Goal: Find contact information: Obtain details needed to contact an individual or organization

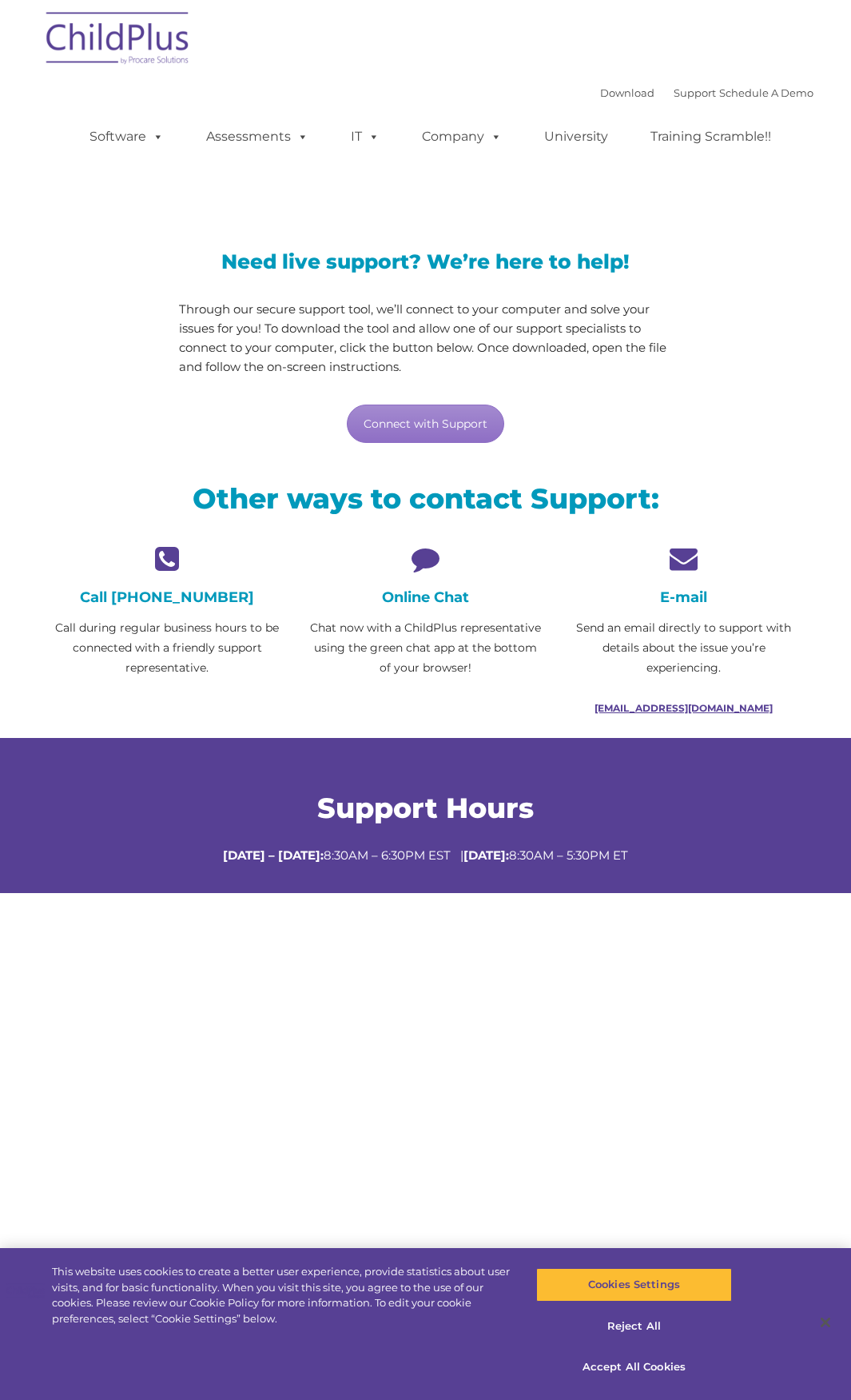
click at [686, 706] on link "[EMAIL_ADDRESS][DOMAIN_NAME]" at bounding box center [683, 707] width 178 height 12
click at [670, 710] on link "[EMAIL_ADDRESS][DOMAIN_NAME]" at bounding box center [683, 707] width 178 height 12
drag, startPoint x: 605, startPoint y: 706, endPoint x: 765, endPoint y: 722, distance: 160.8
click at [765, 722] on div "E-mail Send an email directly to support with details about the issue you’re ex…" at bounding box center [683, 641] width 258 height 193
copy link "[EMAIL_ADDRESS][DOMAIN_NAME]"
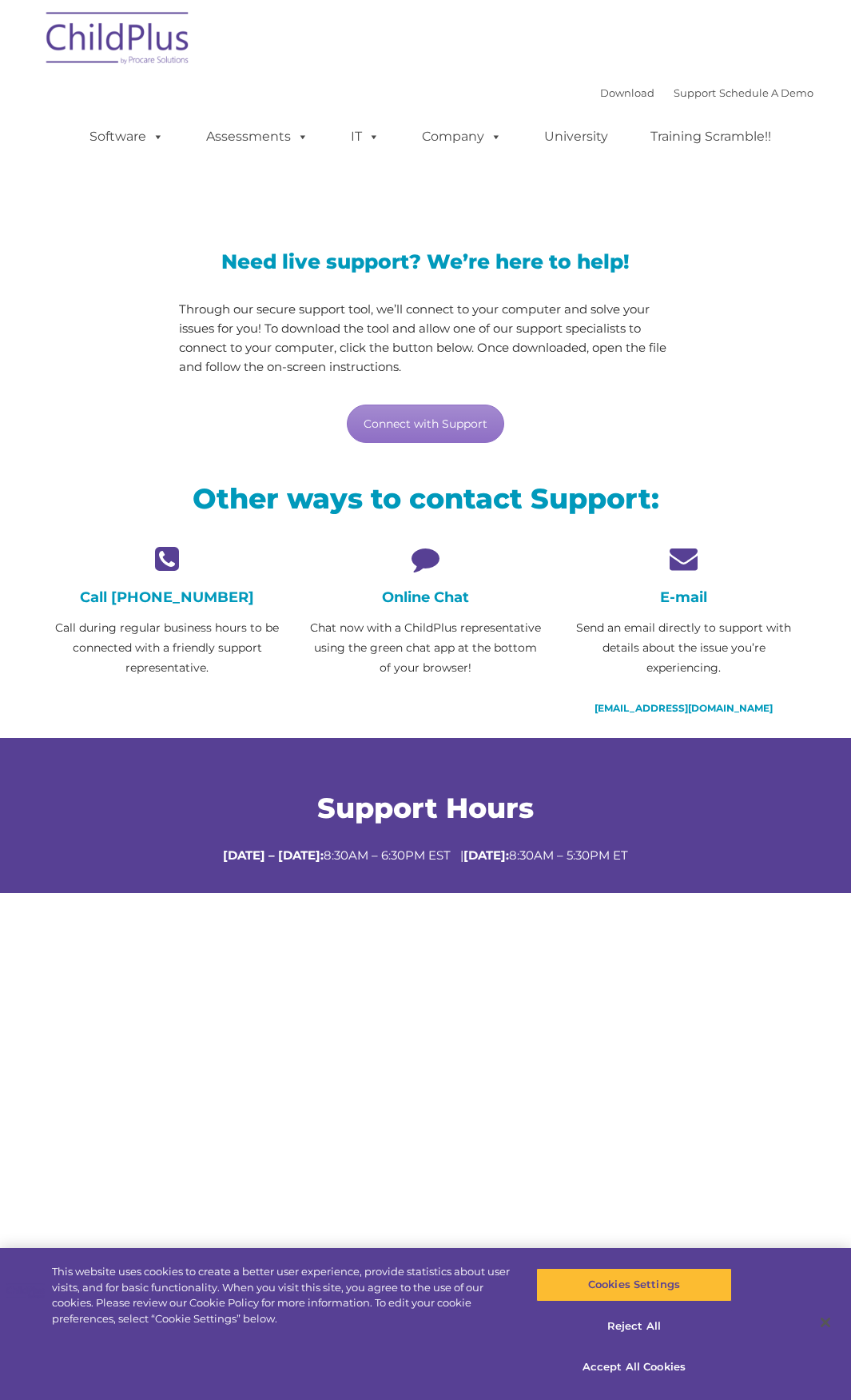
drag, startPoint x: 728, startPoint y: 1214, endPoint x: 737, endPoint y: 1211, distance: 9.5
click at [737, 1211] on section "LiveSupport with SplashTop Need live support? We’re here to help! Through our s…" at bounding box center [425, 671] width 851 height 1343
click at [97, 19] on img at bounding box center [118, 41] width 160 height 80
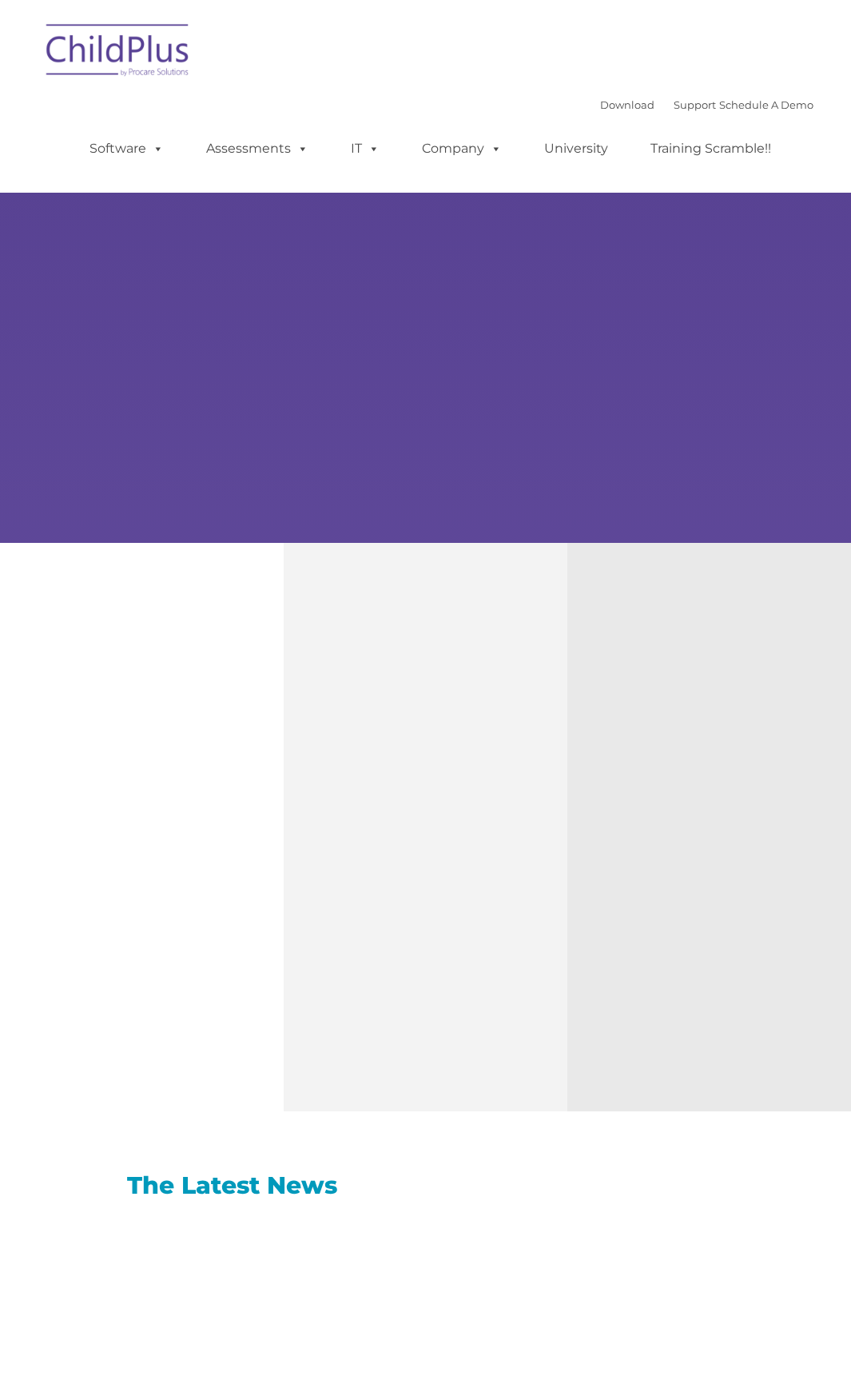
type input ""
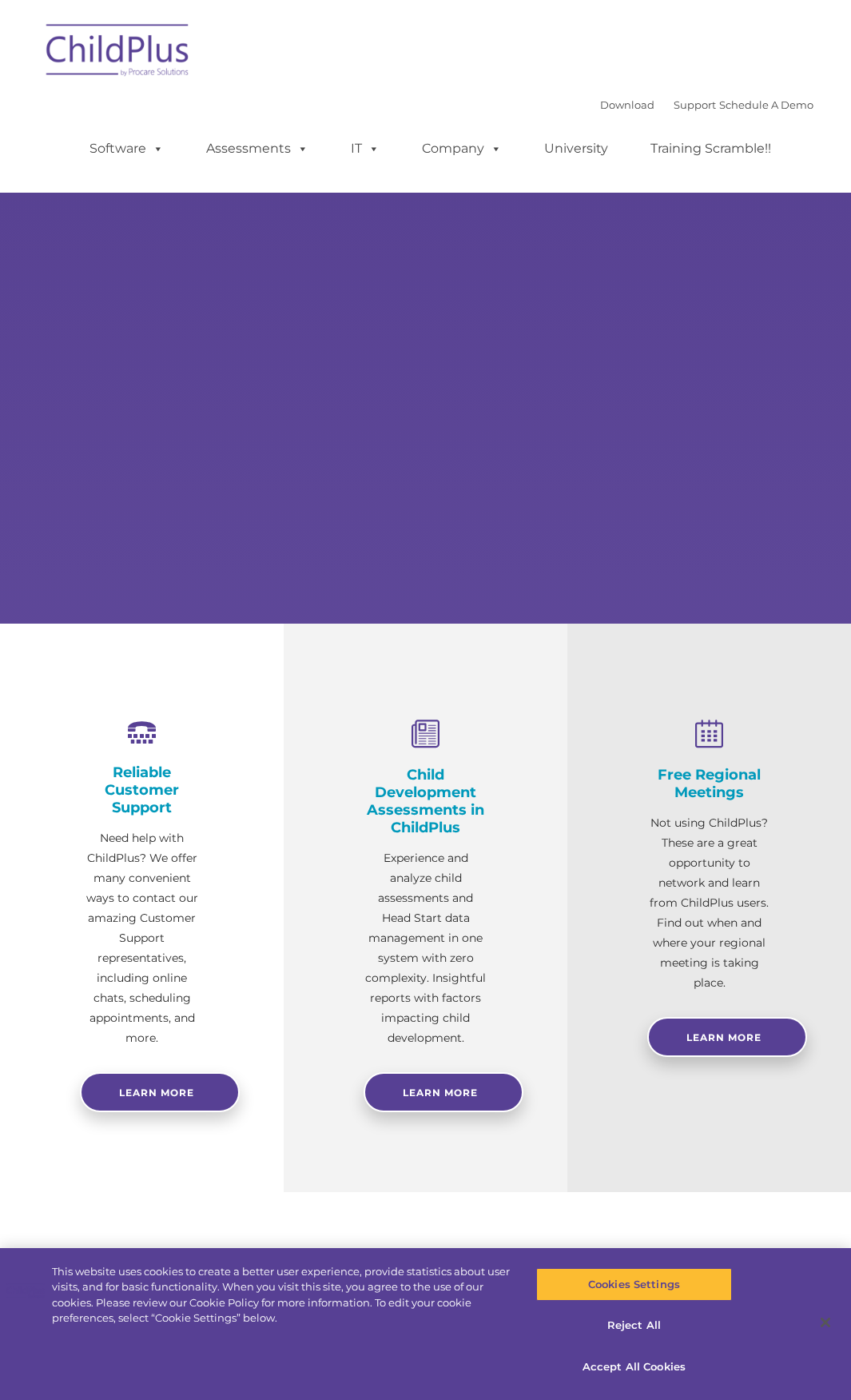
select select "MEDIUM"
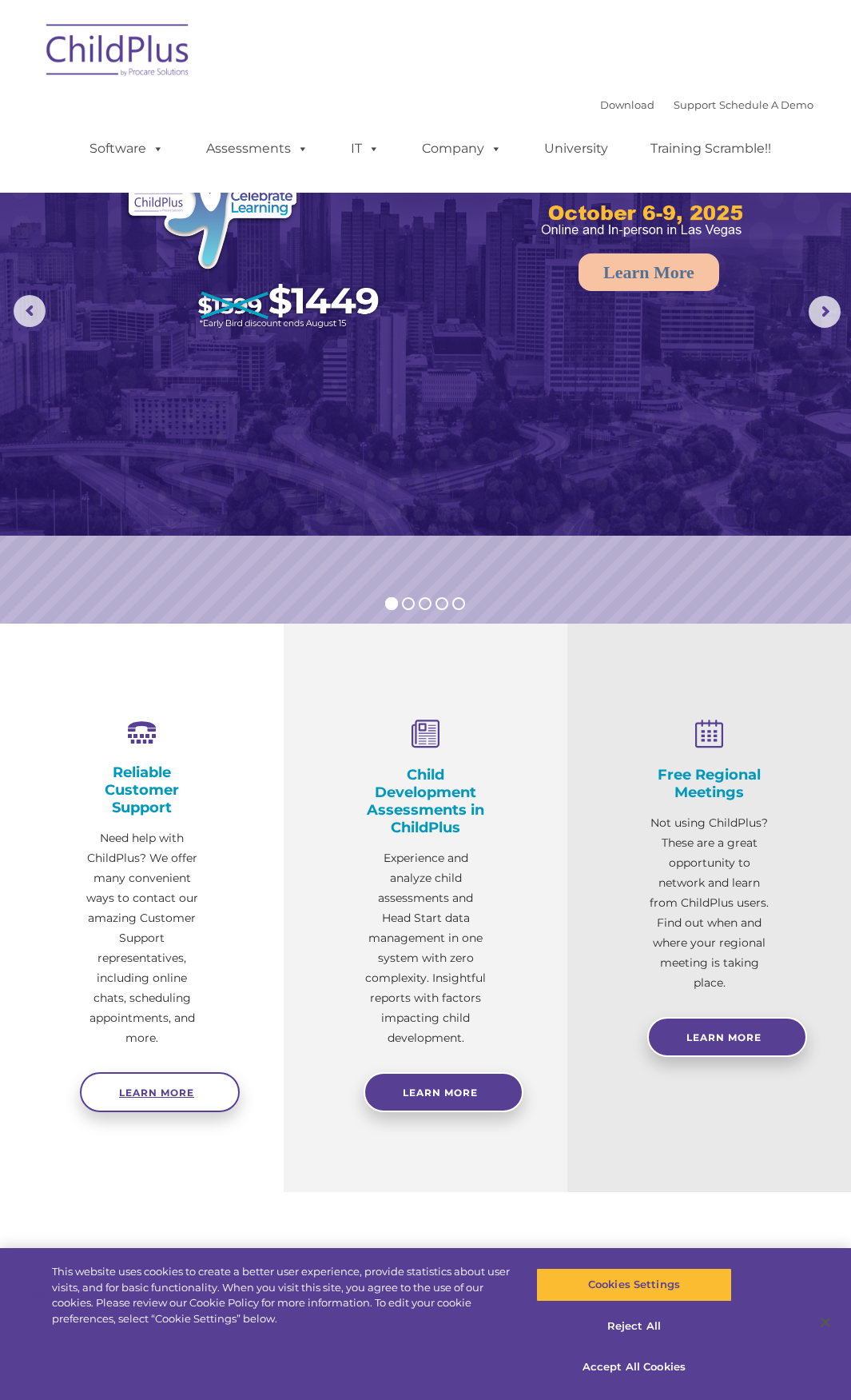
click at [223, 1091] on link "Learn more" at bounding box center [159, 1091] width 160 height 40
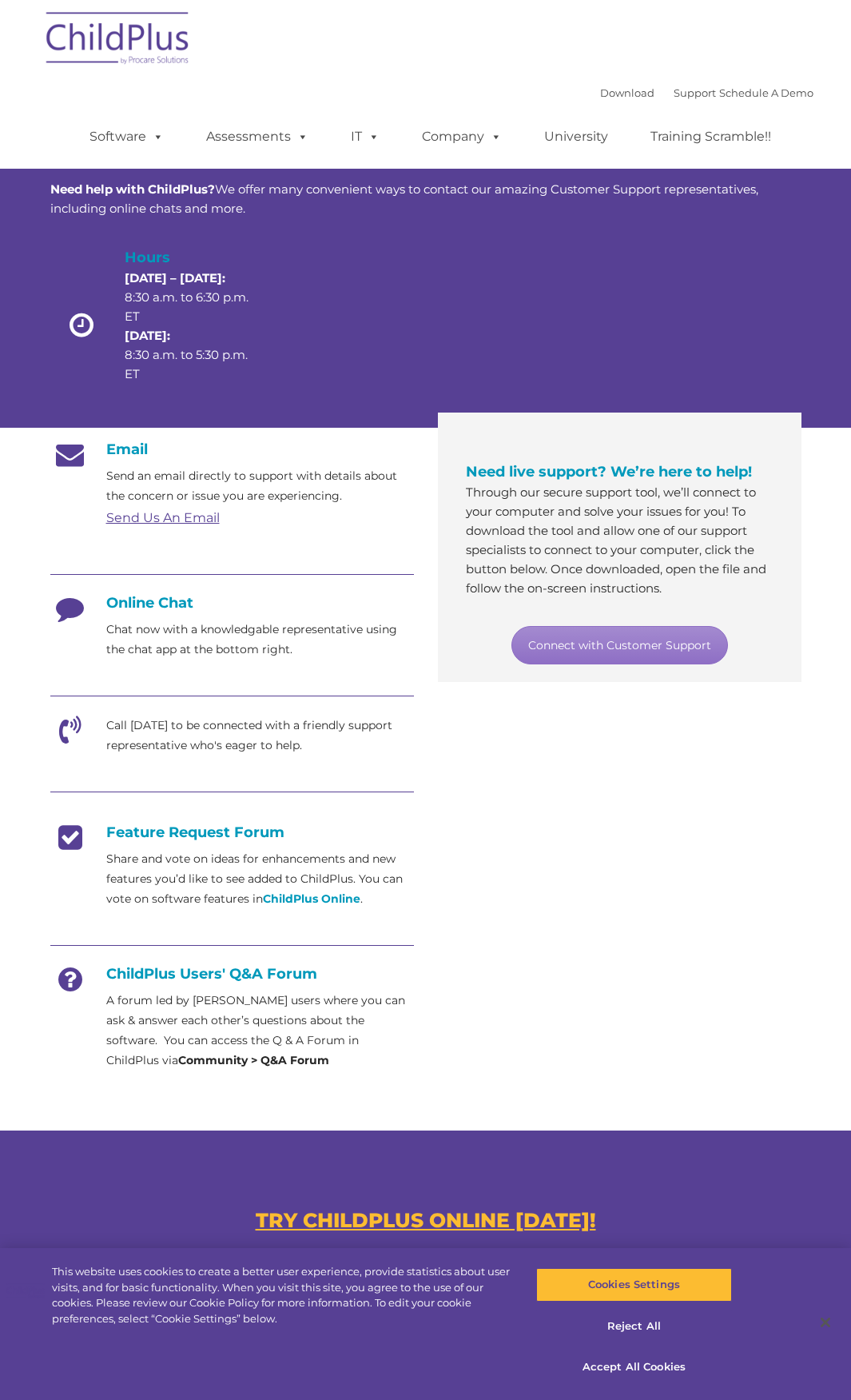
click at [148, 602] on h4 "Online Chat" at bounding box center [232, 602] width 363 height 18
click at [156, 738] on p "Call today to be connected with a friendly support representative who's eager t…" at bounding box center [259, 735] width 308 height 40
click at [154, 602] on h4 "Online Chat" at bounding box center [232, 602] width 363 height 18
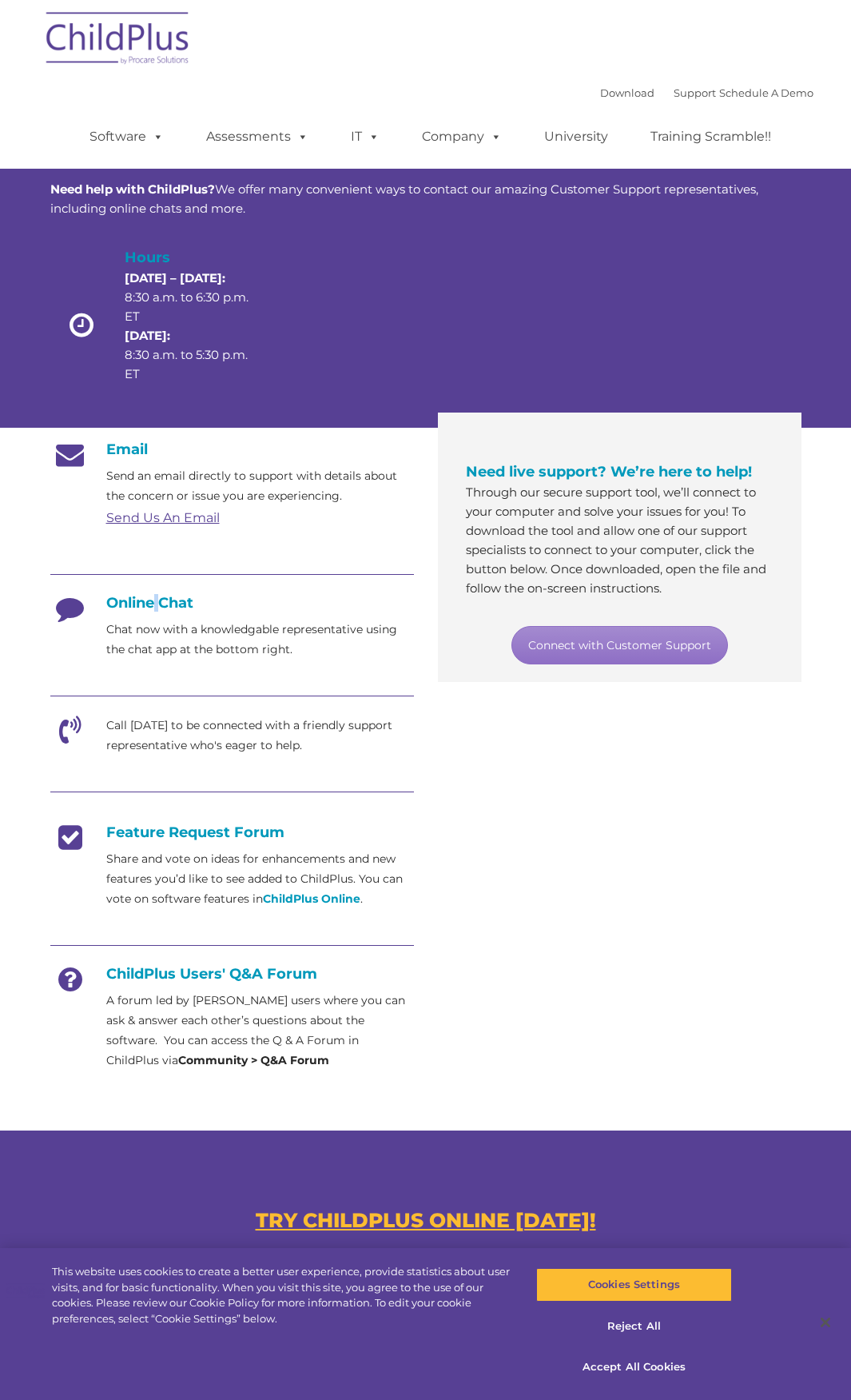
click at [154, 602] on h4 "Online Chat" at bounding box center [232, 602] width 363 height 18
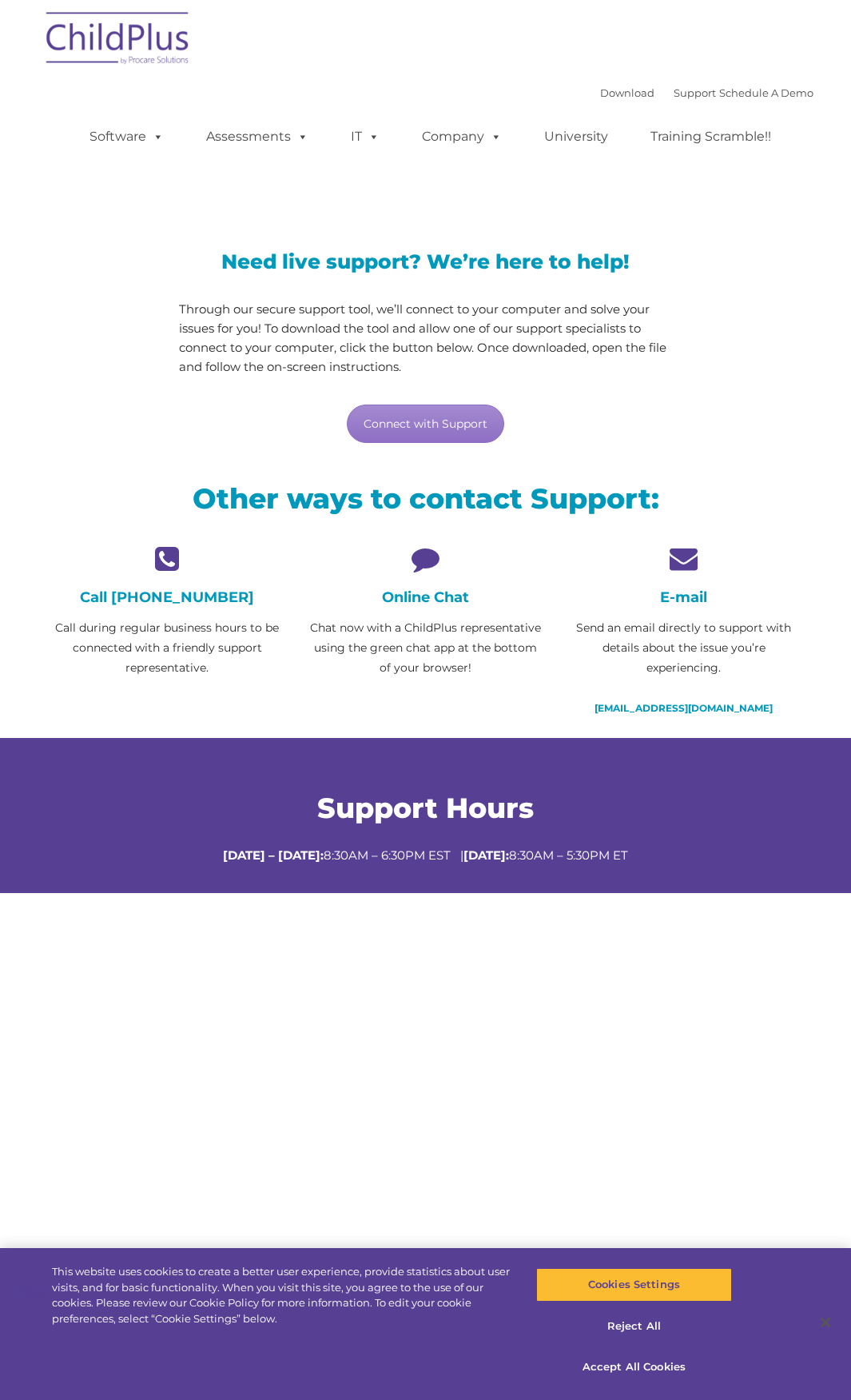
click at [424, 604] on h4 "Online Chat" at bounding box center [425, 596] width 234 height 18
click at [424, 601] on h4 "Online Chat" at bounding box center [425, 596] width 234 height 18
click at [421, 594] on h4 "Online Chat" at bounding box center [425, 596] width 234 height 18
click at [432, 558] on icon at bounding box center [425, 558] width 234 height 28
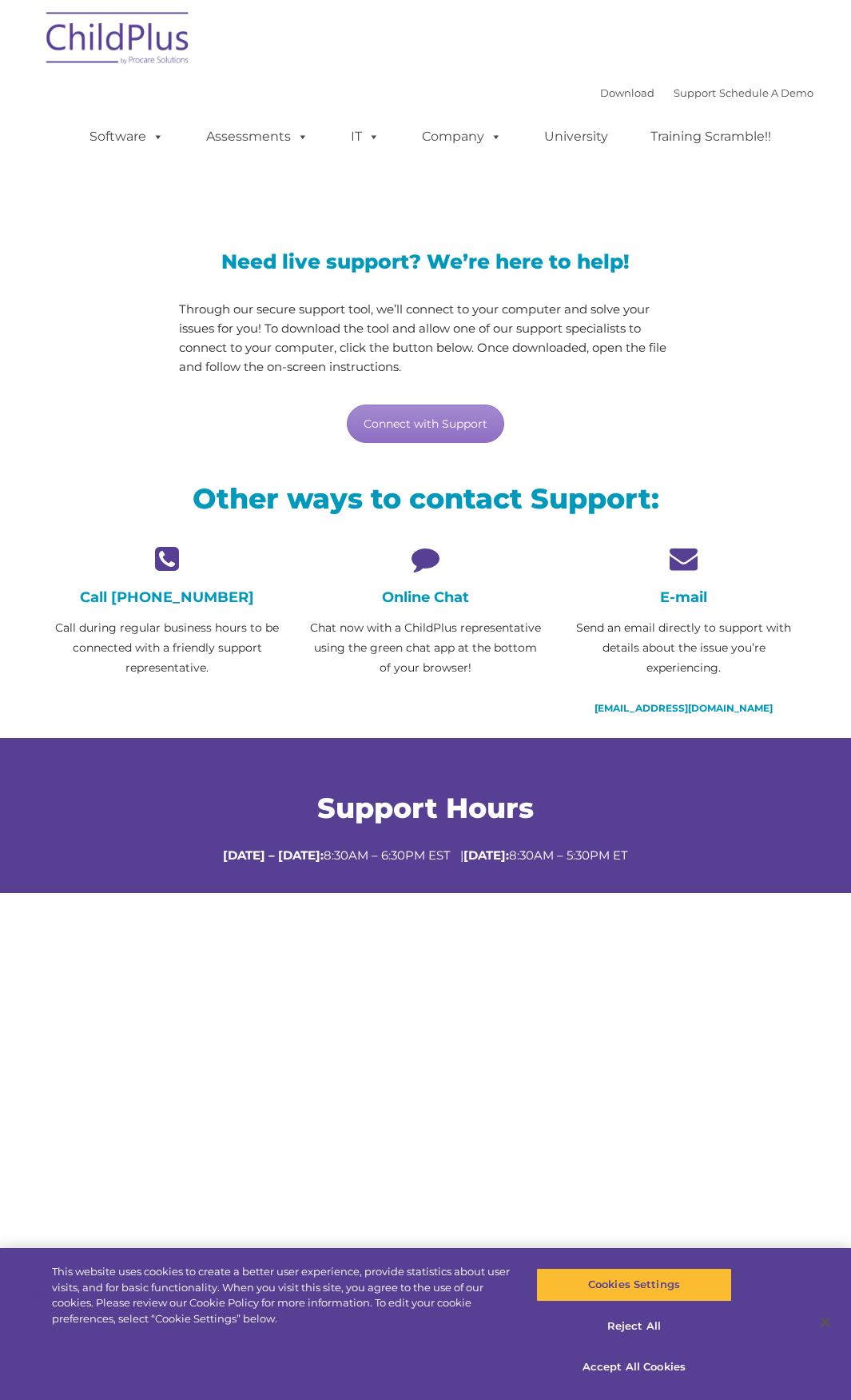
click at [424, 551] on icon at bounding box center [425, 558] width 234 height 28
click at [421, 435] on link "Connect with Support" at bounding box center [425, 423] width 157 height 39
click at [734, 702] on link "support@childplus.com" at bounding box center [683, 707] width 178 height 12
click at [763, 558] on icon at bounding box center [683, 558] width 234 height 28
drag, startPoint x: 609, startPoint y: 701, endPoint x: 757, endPoint y: 717, distance: 148.9
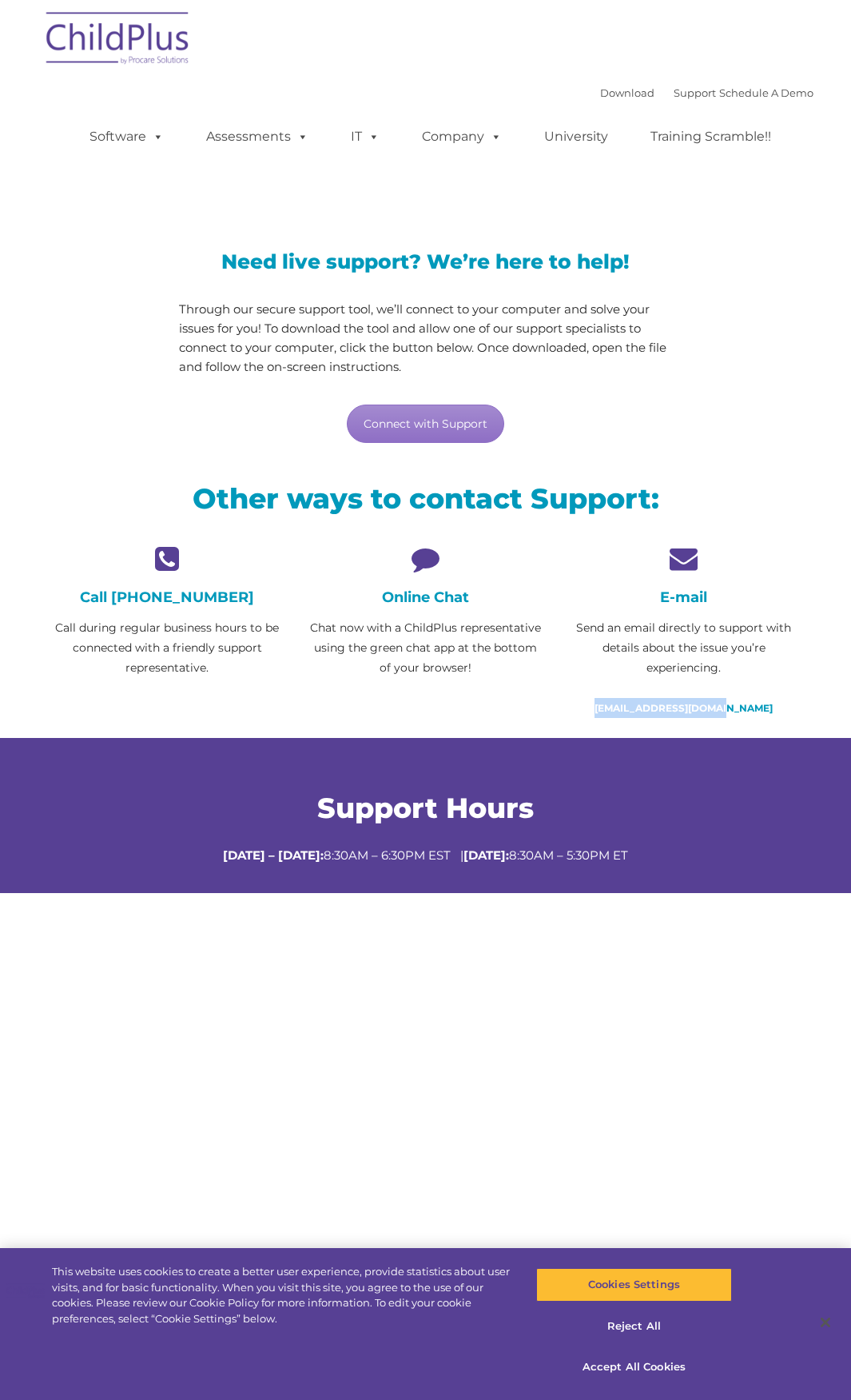
click at [753, 716] on p "support@childplus.com" at bounding box center [683, 707] width 234 height 20
copy link "support@childplus.com"
